Goal: Task Accomplishment & Management: Use online tool/utility

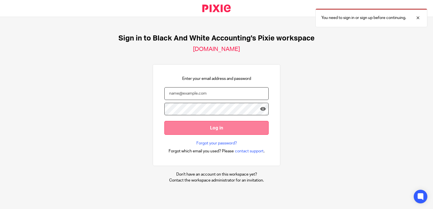
type input "[PERSON_NAME][EMAIL_ADDRESS][DOMAIN_NAME]"
click at [185, 125] on input "Log in" at bounding box center [216, 128] width 104 height 14
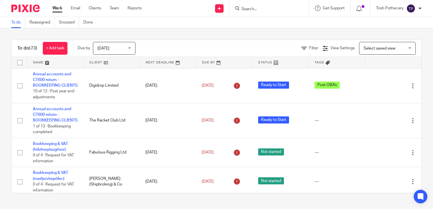
click at [244, 7] on input "Search" at bounding box center [266, 9] width 51 height 5
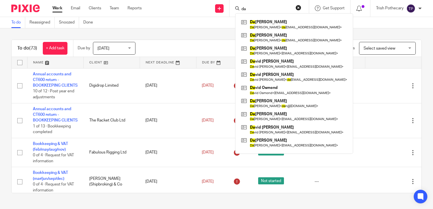
type input "d"
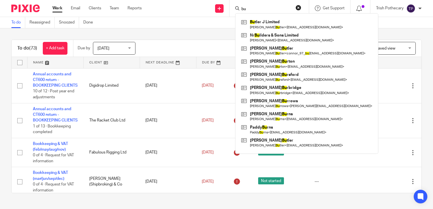
type input "b"
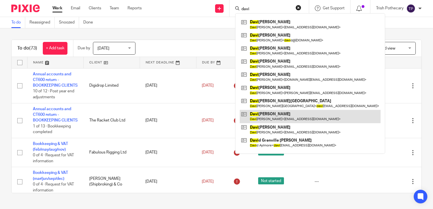
type input "davi"
click at [266, 117] on link at bounding box center [310, 116] width 141 height 13
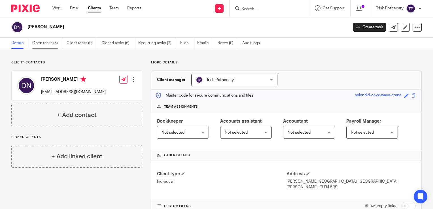
click at [52, 44] on link "Open tasks (3)" at bounding box center [47, 43] width 30 height 11
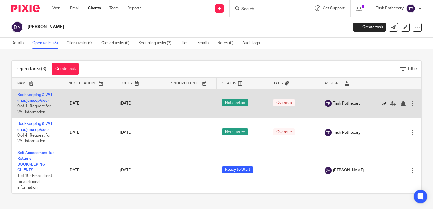
click at [381, 104] on icon at bounding box center [384, 104] width 6 height 6
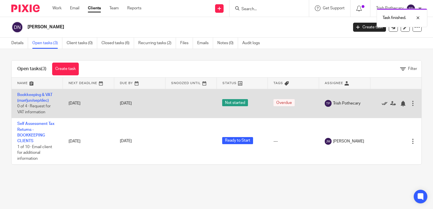
click at [381, 103] on icon at bounding box center [384, 104] width 6 height 6
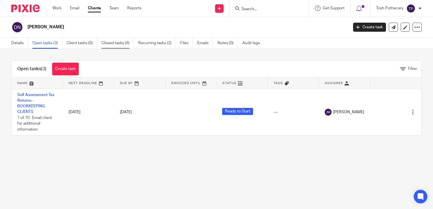
click at [115, 40] on link "Closed tasks (6)" at bounding box center [117, 43] width 33 height 11
click at [241, 7] on input "Search" at bounding box center [266, 9] width 51 height 5
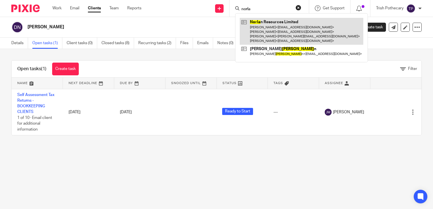
type input "norla"
click at [263, 30] on link at bounding box center [301, 31] width 123 height 27
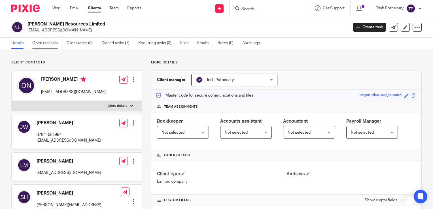
click at [49, 41] on link "Open tasks (3)" at bounding box center [47, 43] width 30 height 11
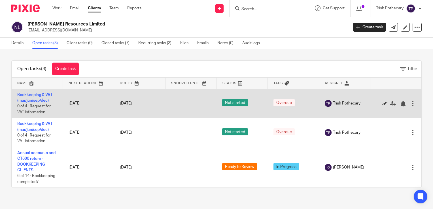
click at [381, 103] on icon at bounding box center [384, 104] width 6 height 6
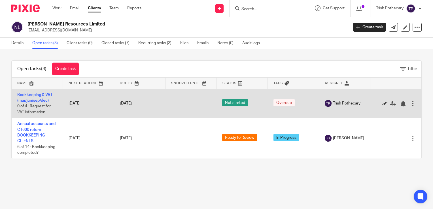
click at [381, 102] on icon at bounding box center [384, 104] width 6 height 6
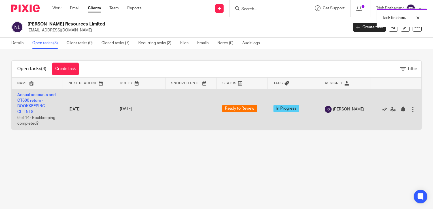
click at [28, 98] on link "Annual accounts and CT600 return - BOOKKEEPING CLIENTS" at bounding box center [36, 103] width 38 height 21
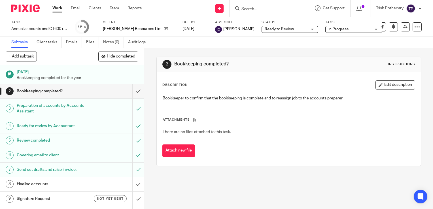
click at [59, 72] on h1 "[DATE]" at bounding box center [78, 71] width 122 height 7
